Goal: Task Accomplishment & Management: Complete application form

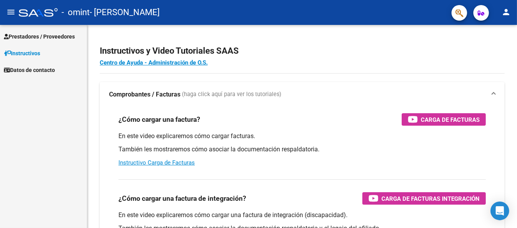
click at [47, 35] on span "Prestadores / Proveedores" at bounding box center [39, 36] width 71 height 9
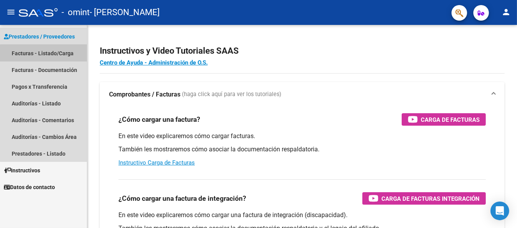
click at [50, 54] on link "Facturas - Listado/Carga" at bounding box center [43, 53] width 87 height 17
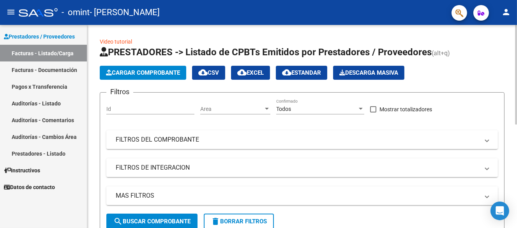
click at [135, 72] on span "Cargar Comprobante" at bounding box center [143, 72] width 74 height 7
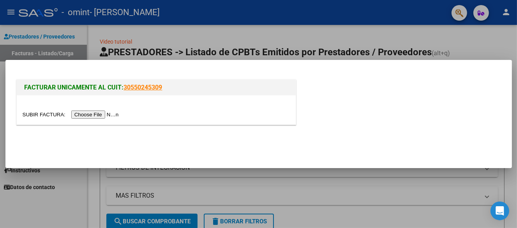
drag, startPoint x: 357, startPoint y: 0, endPoint x: 255, endPoint y: 157, distance: 186.9
click at [255, 157] on mat-dialog-actions at bounding box center [259, 144] width 488 height 30
click at [90, 113] on input "file" at bounding box center [72, 115] width 99 height 8
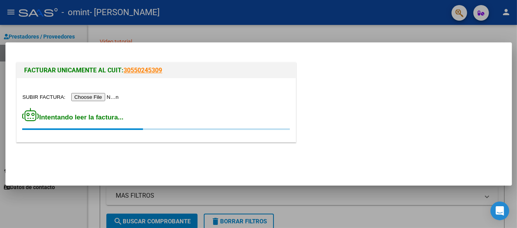
click at [220, 100] on div at bounding box center [156, 97] width 267 height 9
click at [146, 70] on link "30550245309" at bounding box center [143, 70] width 39 height 7
click at [96, 95] on input "file" at bounding box center [72, 97] width 99 height 8
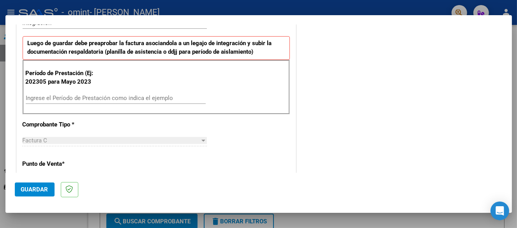
scroll to position [195, 0]
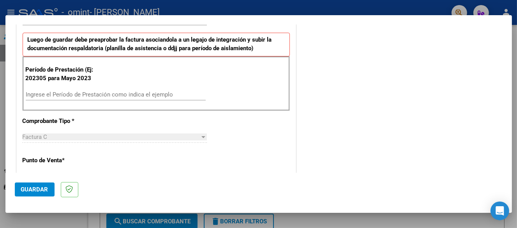
click at [66, 94] on input "Ingrese el Período de Prestación como indica el ejemplo" at bounding box center [116, 94] width 180 height 7
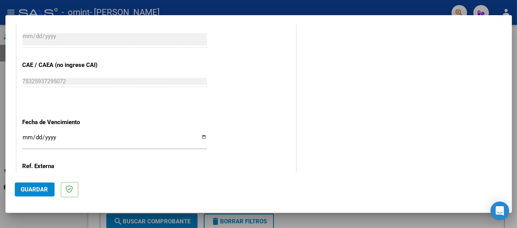
scroll to position [506, 0]
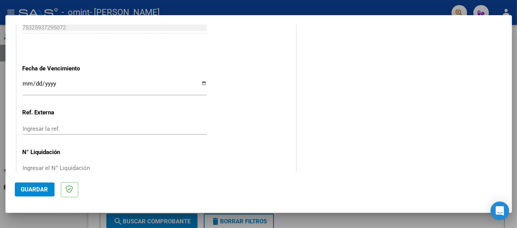
type input "202507"
click at [204, 84] on input "Ingresar la fecha" at bounding box center [115, 87] width 184 height 12
type input "[DATE]"
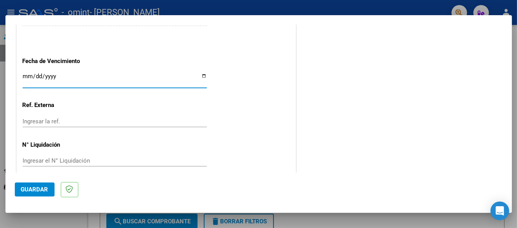
scroll to position [521, 0]
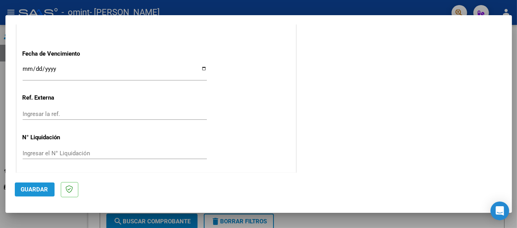
click at [32, 191] on span "Guardar" at bounding box center [34, 189] width 27 height 7
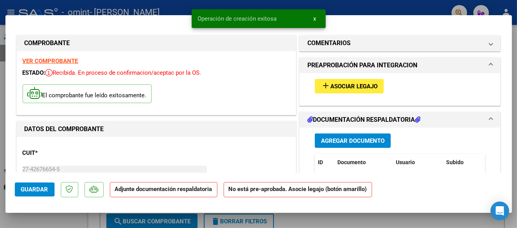
click at [363, 88] on span "Asociar Legajo" at bounding box center [353, 86] width 47 height 7
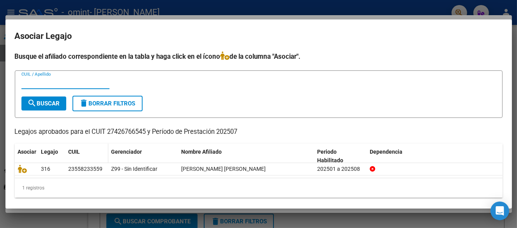
scroll to position [4, 0]
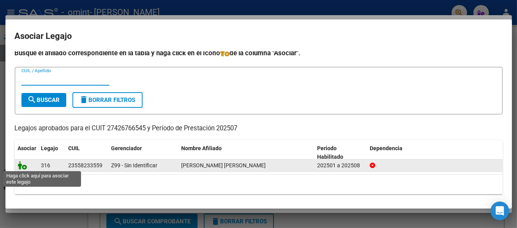
click at [23, 165] on icon at bounding box center [22, 165] width 9 height 9
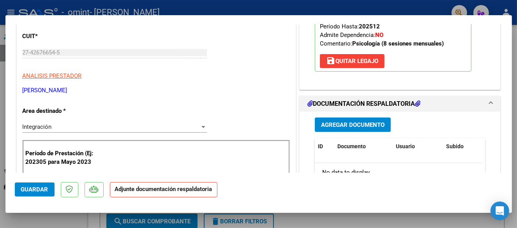
scroll to position [156, 0]
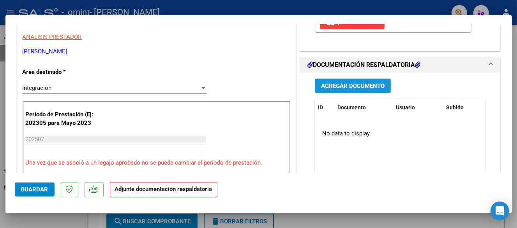
click at [327, 83] on span "Agregar Documento" at bounding box center [352, 86] width 63 height 7
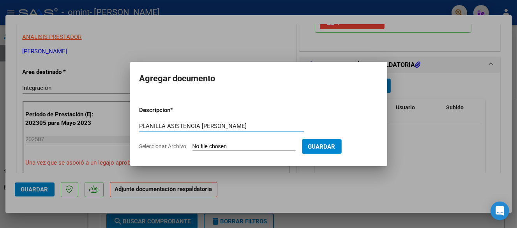
type input "PLANILLA ASISTENCIA [PERSON_NAME]"
click at [258, 148] on input "Seleccionar Archivo" at bounding box center [243, 146] width 103 height 7
type input "C:\fakepath\P.A. [PERSON_NAME].pdf"
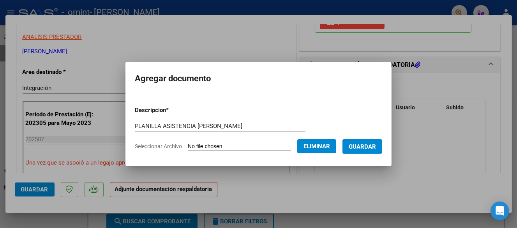
click at [366, 150] on span "Guardar" at bounding box center [362, 146] width 27 height 7
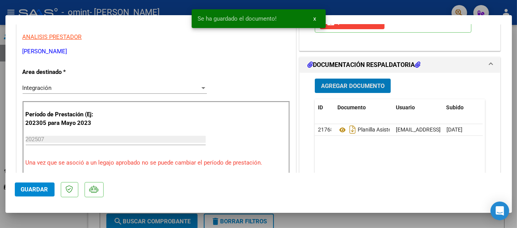
click at [44, 187] on span "Guardar" at bounding box center [34, 189] width 27 height 7
click at [167, 7] on div at bounding box center [258, 114] width 517 height 228
type input "$ 0,00"
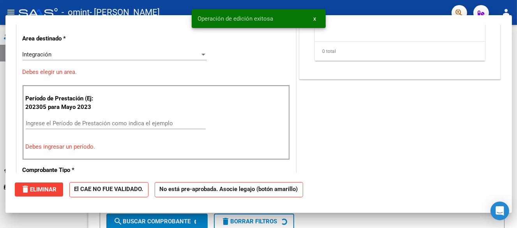
scroll to position [132, 0]
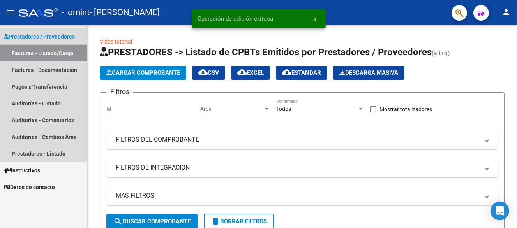
click at [40, 53] on link "Facturas - Listado/Carga" at bounding box center [43, 53] width 87 height 17
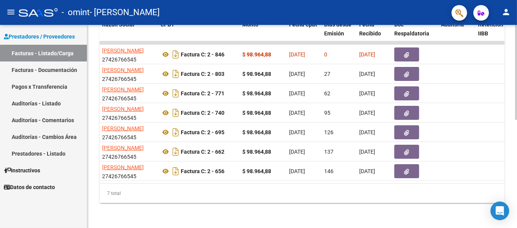
scroll to position [0, 215]
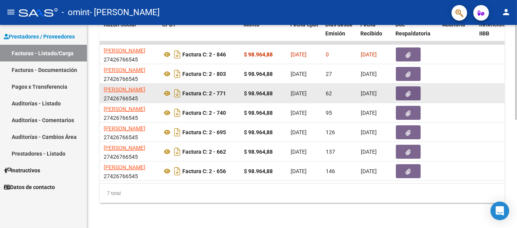
click at [231, 87] on div "Factura C: 2 - 771" at bounding box center [200, 93] width 76 height 12
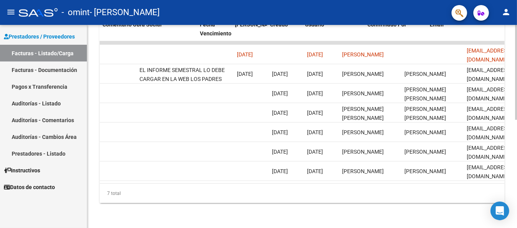
scroll to position [0, 1237]
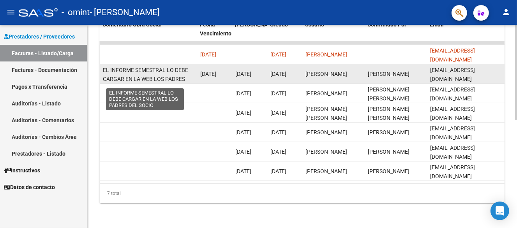
click at [167, 67] on span "EL INFORME SEMESTRAL LO DEBE CARGAR EN LA WEB LOS PADRES DEL SOCIO" at bounding box center [145, 79] width 85 height 24
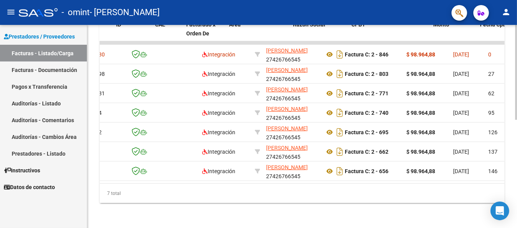
scroll to position [0, 0]
